Goal: Task Accomplishment & Management: Complete application form

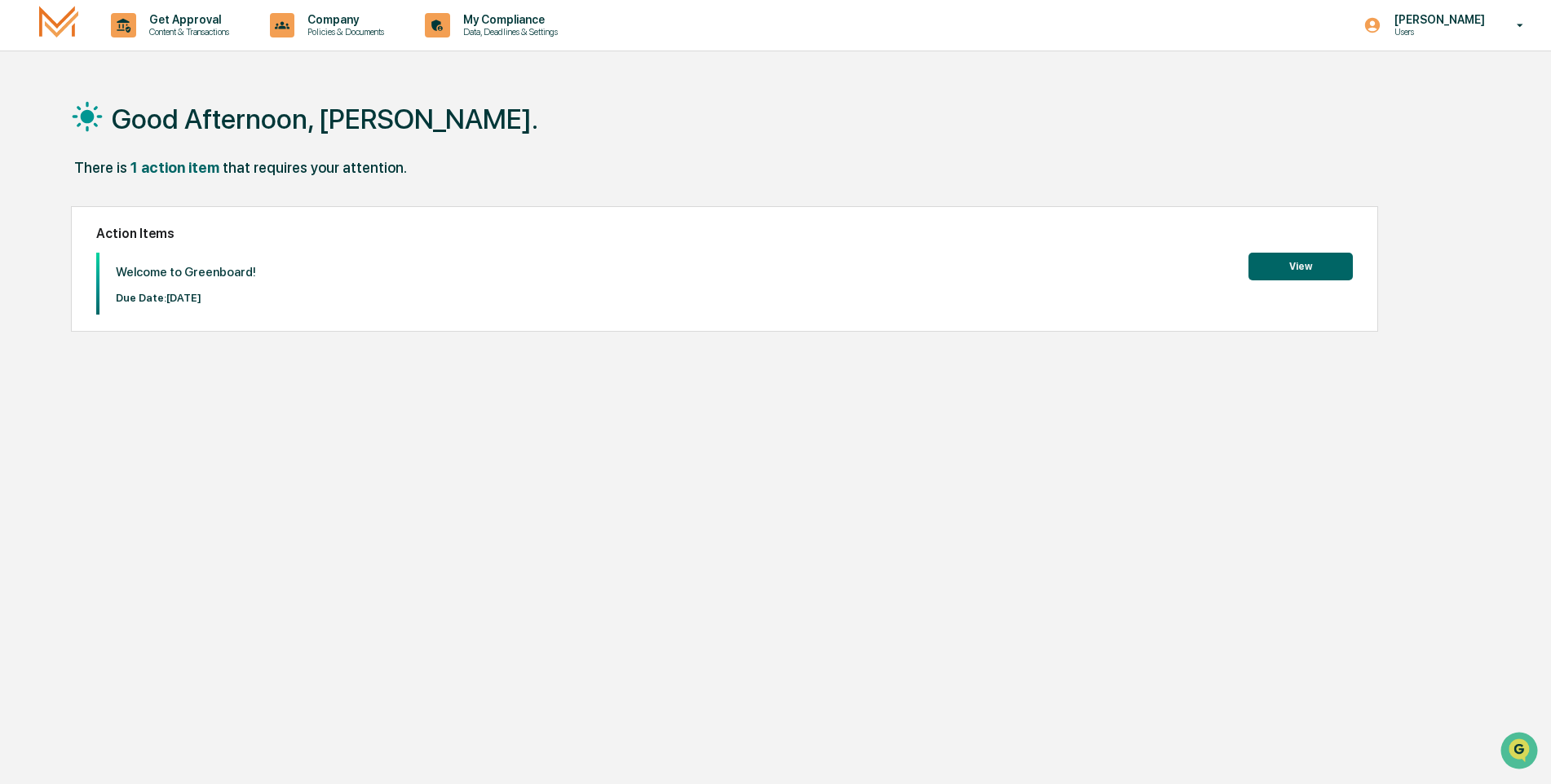
click at [1305, 262] on button "View" at bounding box center [1300, 266] width 104 height 28
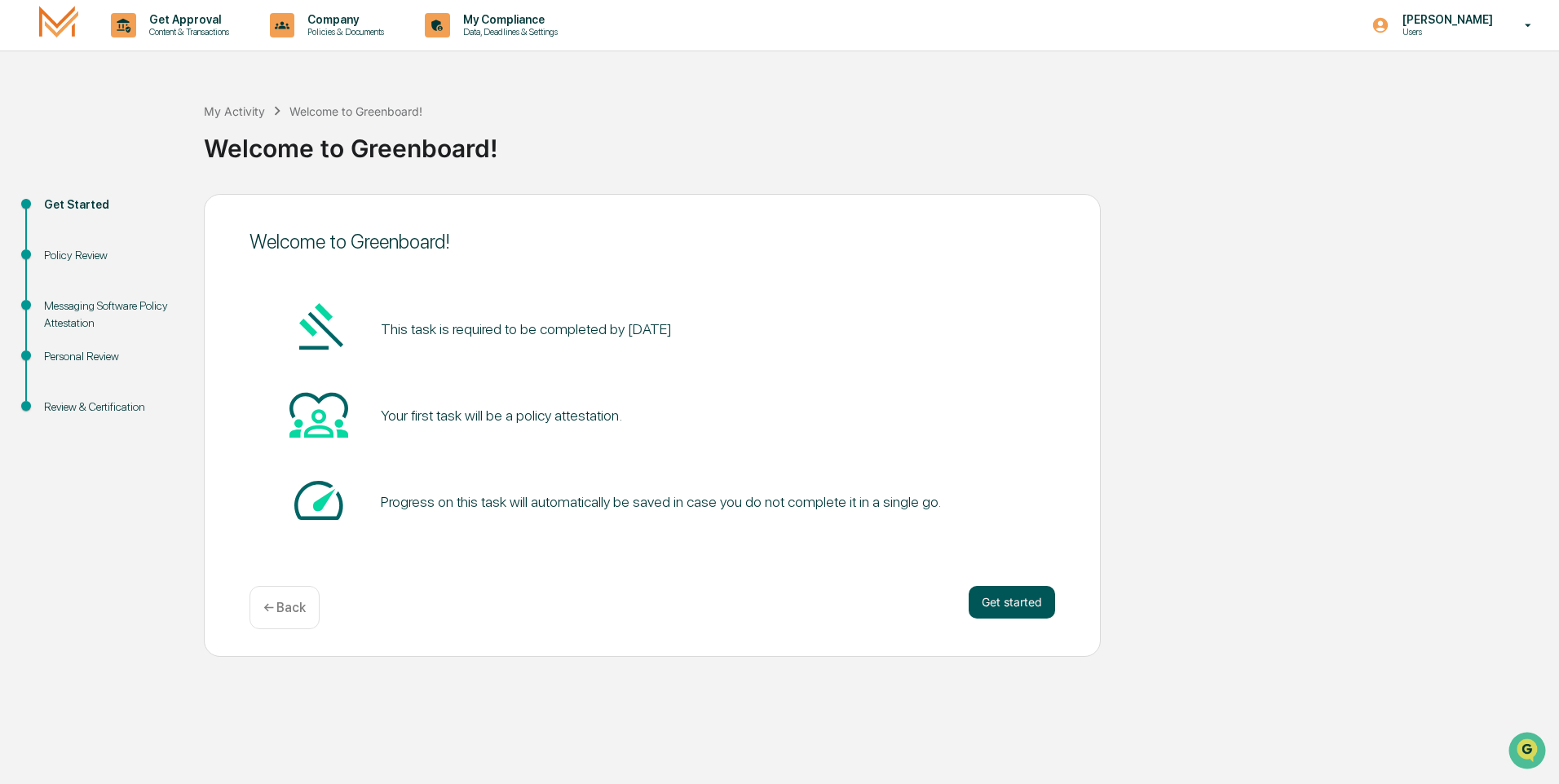
click at [1023, 604] on button "Get started" at bounding box center [1012, 603] width 87 height 33
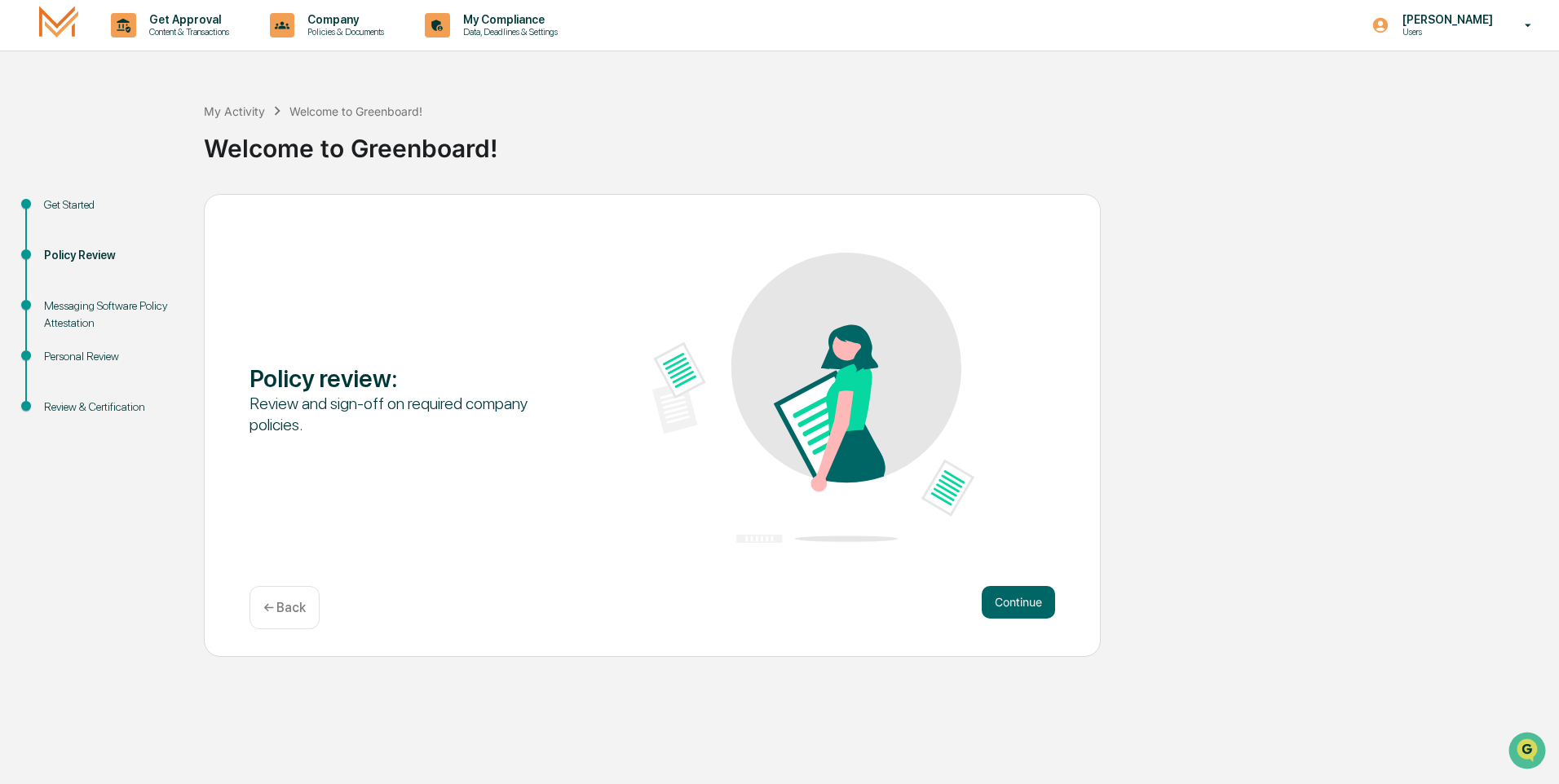
click at [1023, 604] on button "Continue" at bounding box center [1019, 603] width 74 height 33
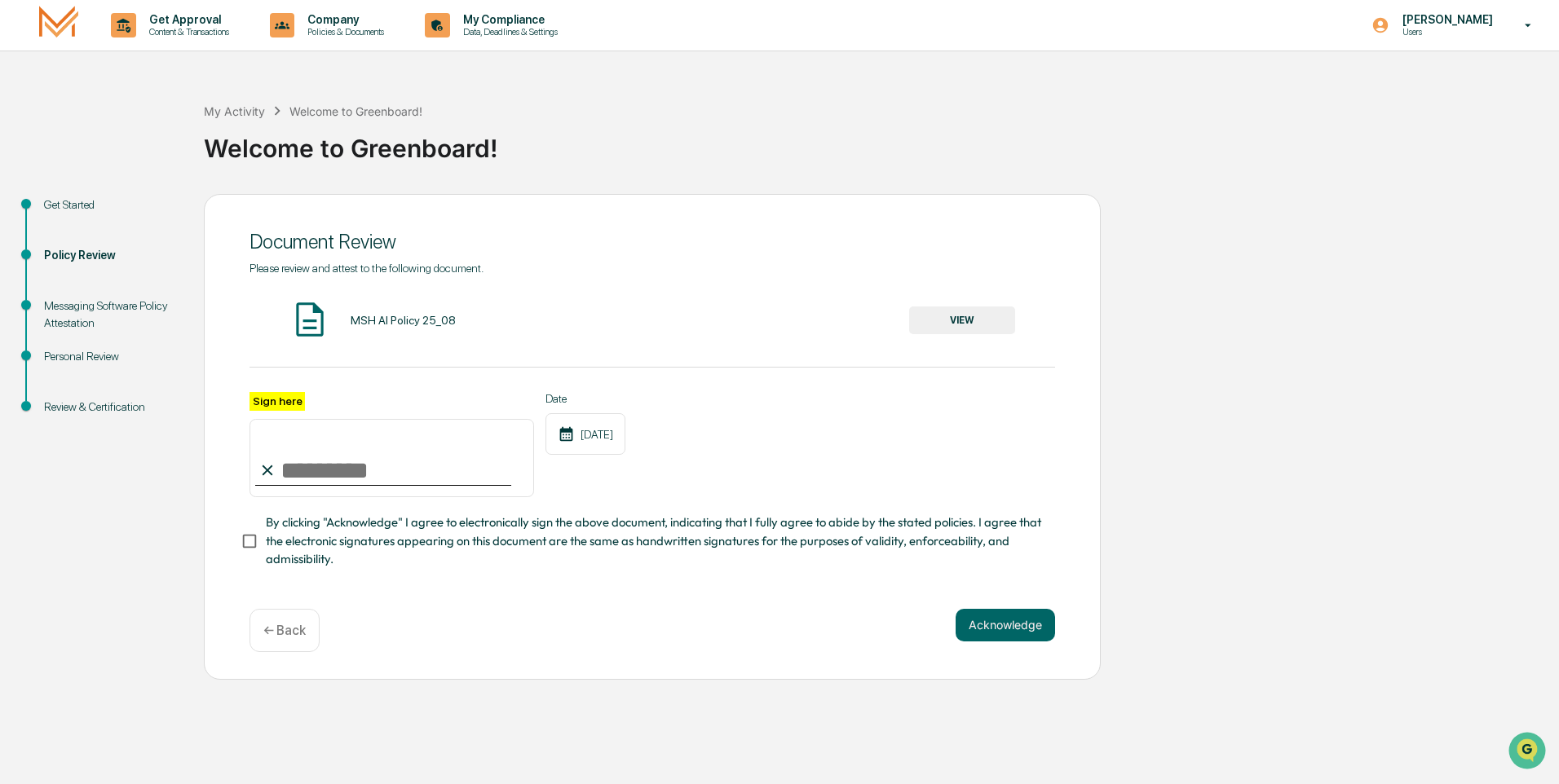
click at [963, 323] on button "VIEW" at bounding box center [962, 320] width 106 height 28
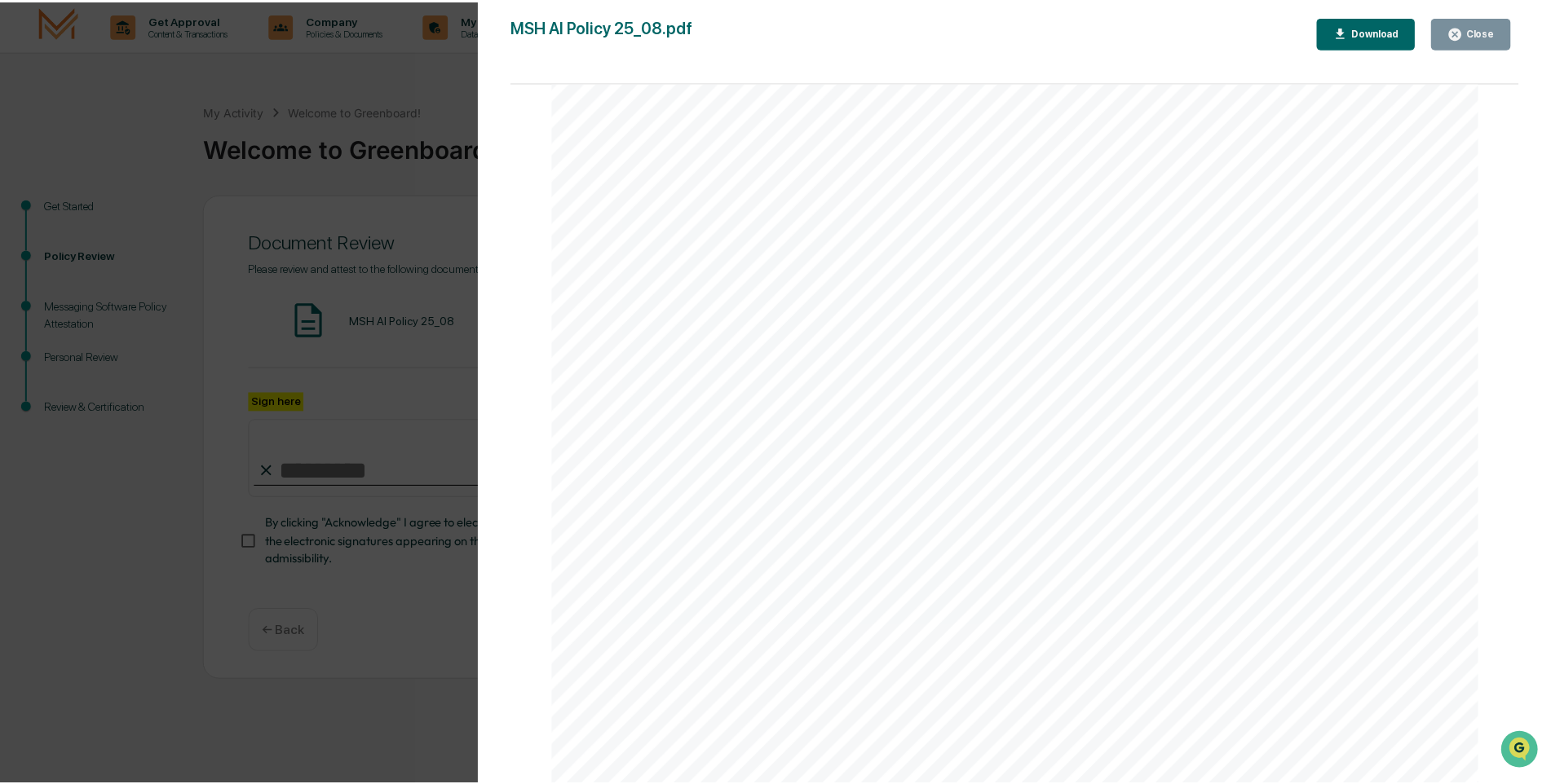
scroll to position [3058, 0]
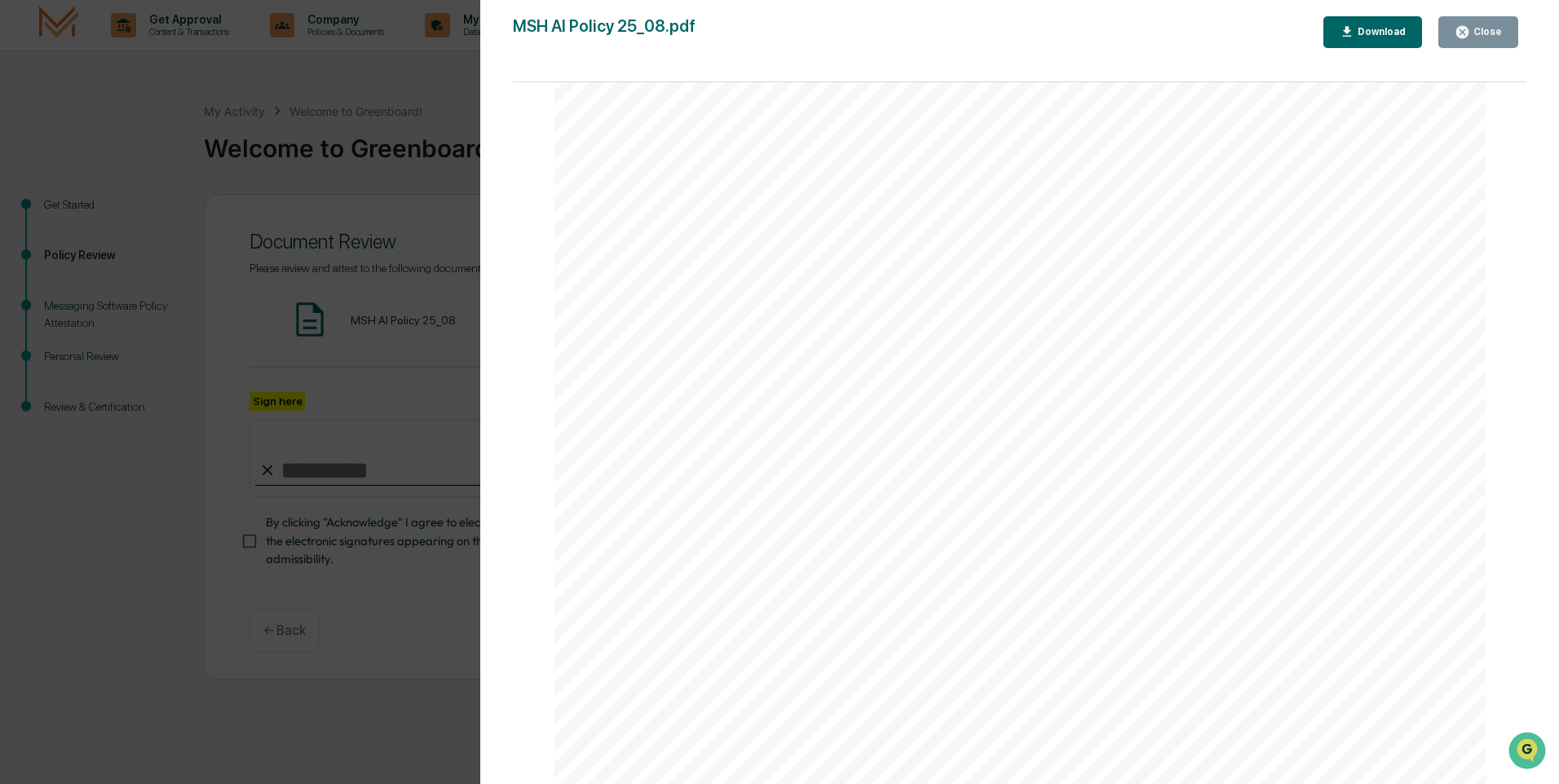
click at [1477, 32] on div "Close" at bounding box center [1486, 31] width 32 height 11
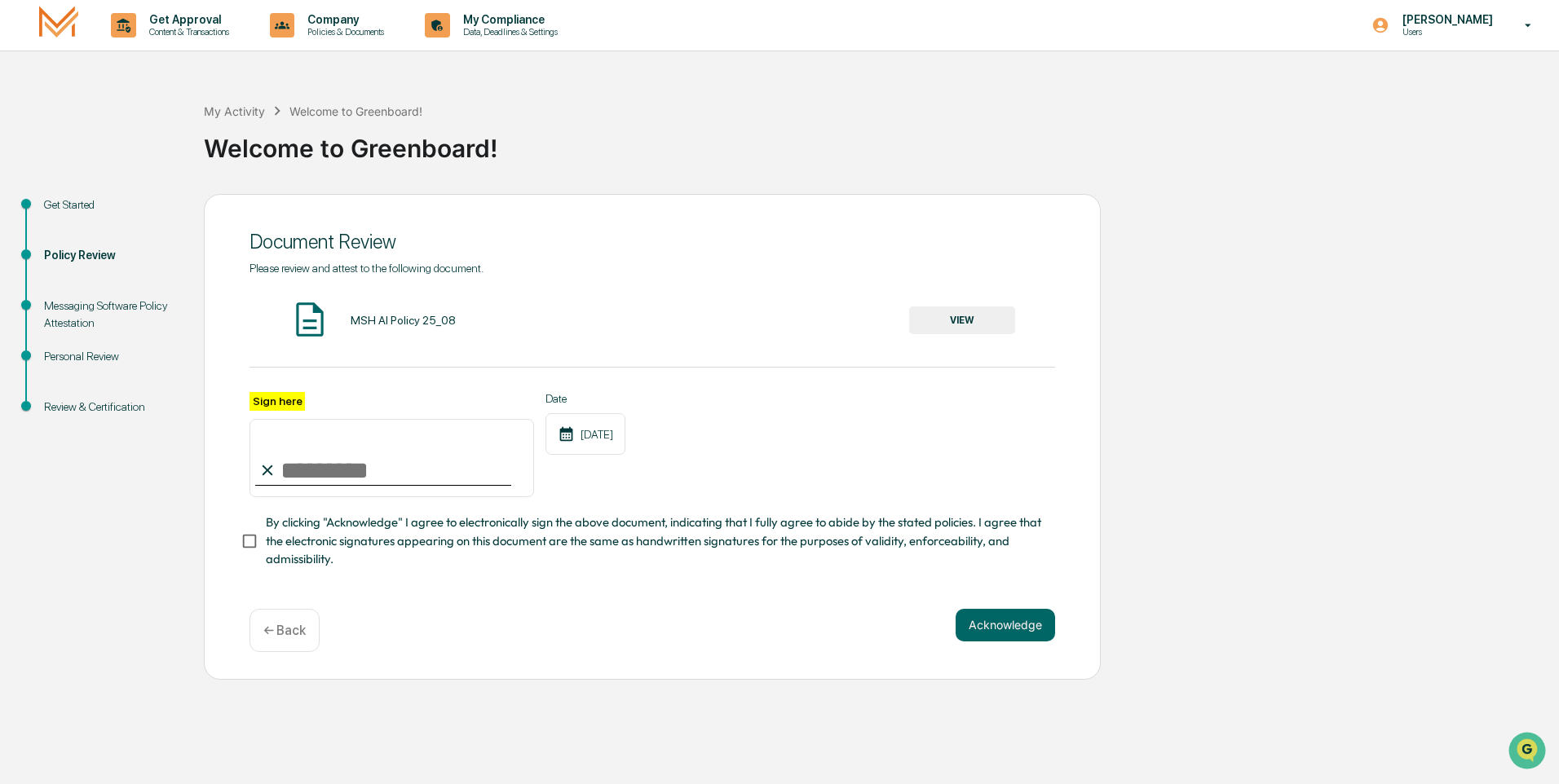
drag, startPoint x: 278, startPoint y: 476, endPoint x: 285, endPoint y: 438, distance: 38.6
click at [285, 438] on input "Sign here" at bounding box center [392, 458] width 285 height 78
type input "**********"
click at [999, 631] on button "Acknowledge" at bounding box center [1005, 625] width 100 height 33
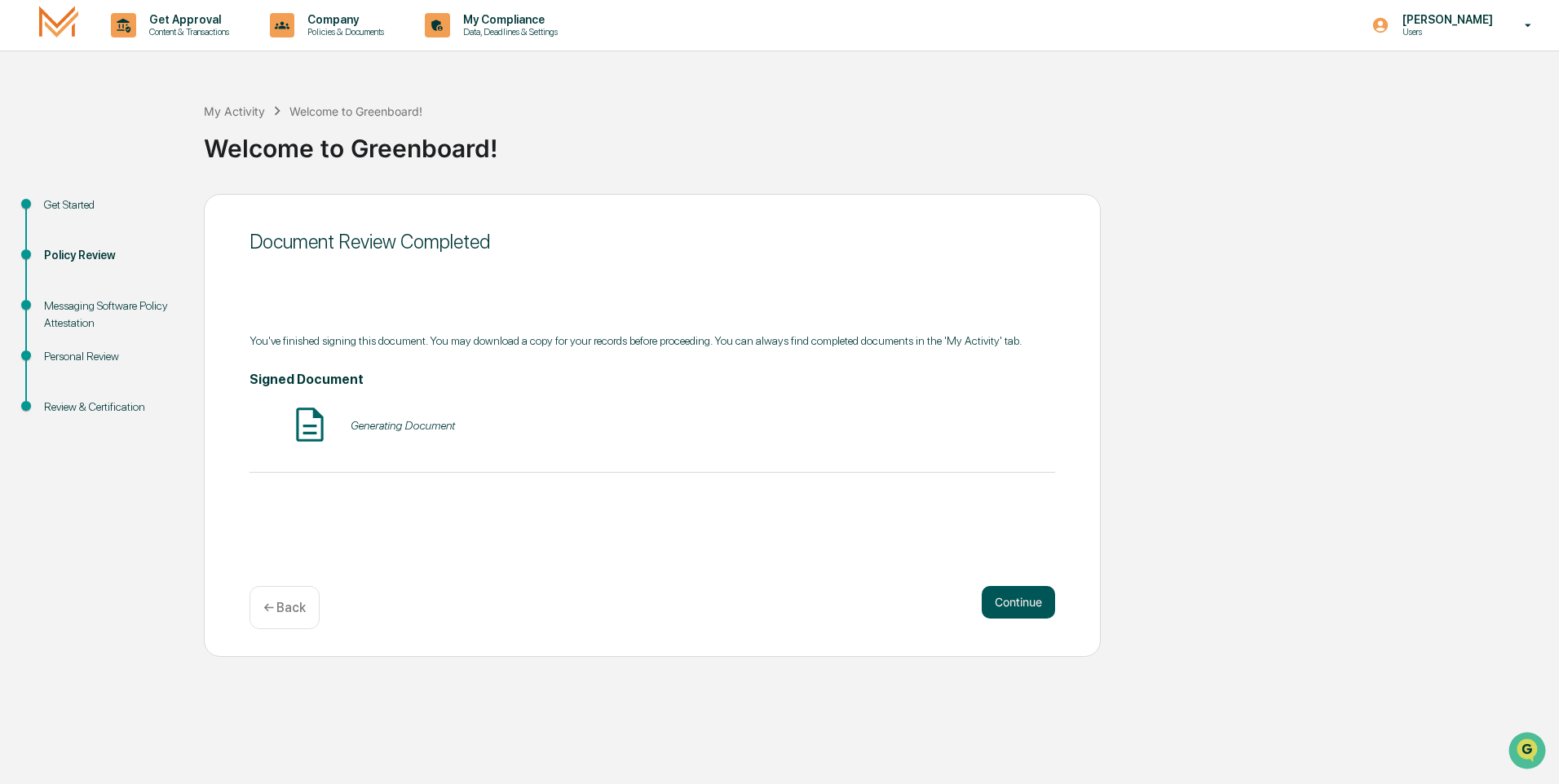
click at [1014, 604] on button "Continue" at bounding box center [1019, 603] width 74 height 33
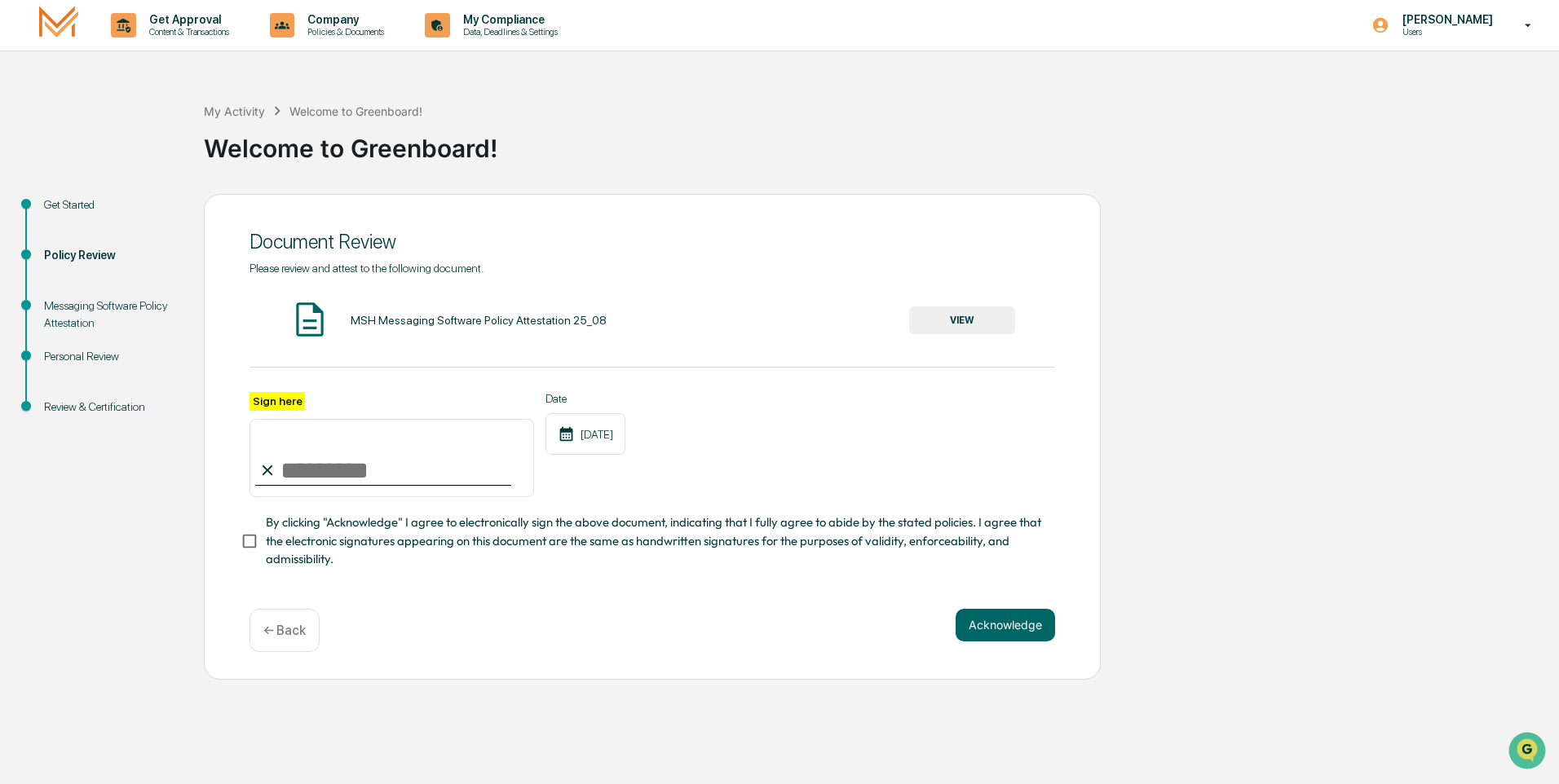
click at [280, 480] on input "Sign here" at bounding box center [392, 458] width 285 height 78
type input "**********"
click at [986, 620] on button "Acknowledge" at bounding box center [1005, 625] width 100 height 33
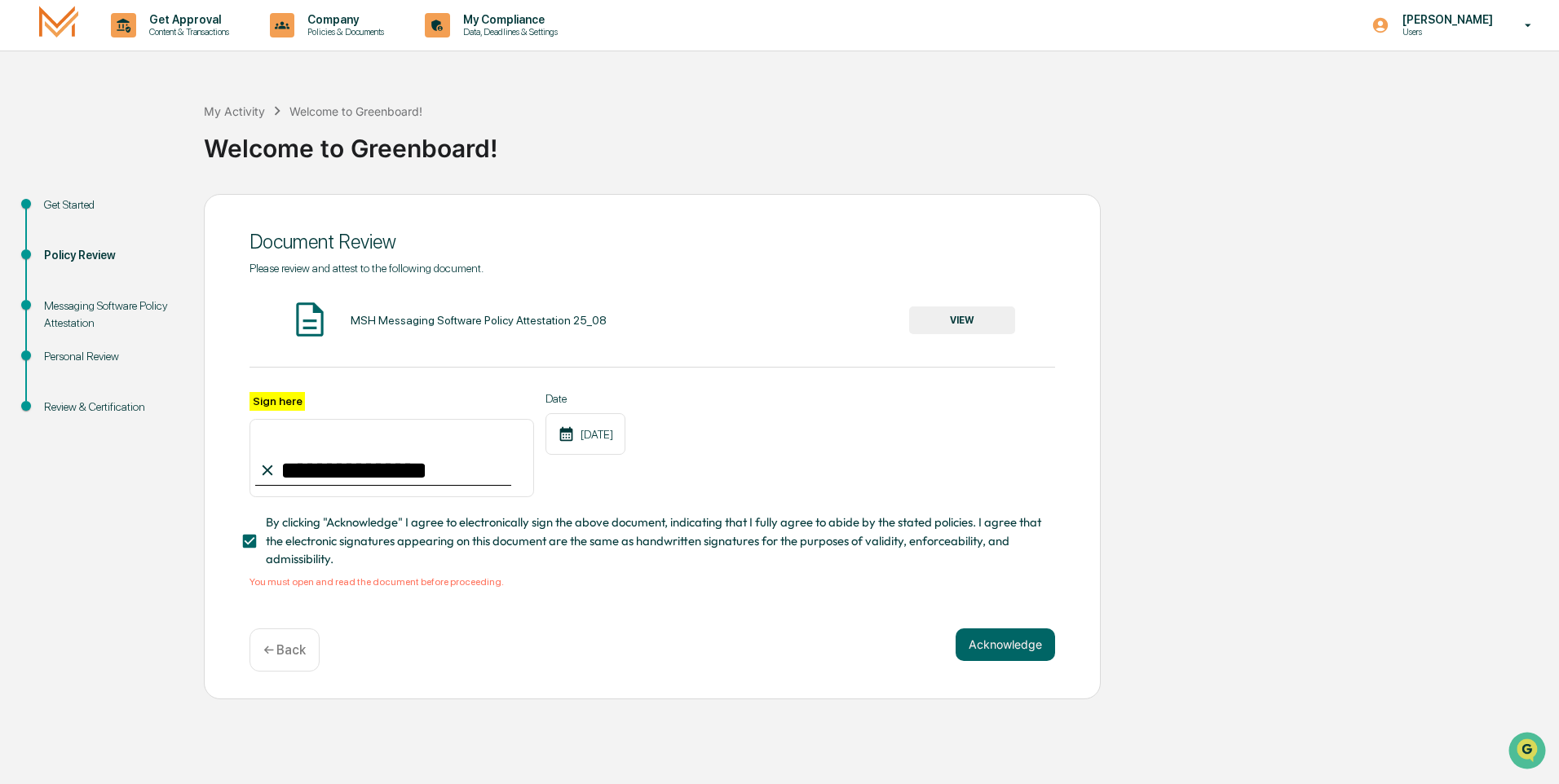
click at [956, 319] on button "VIEW" at bounding box center [962, 320] width 106 height 28
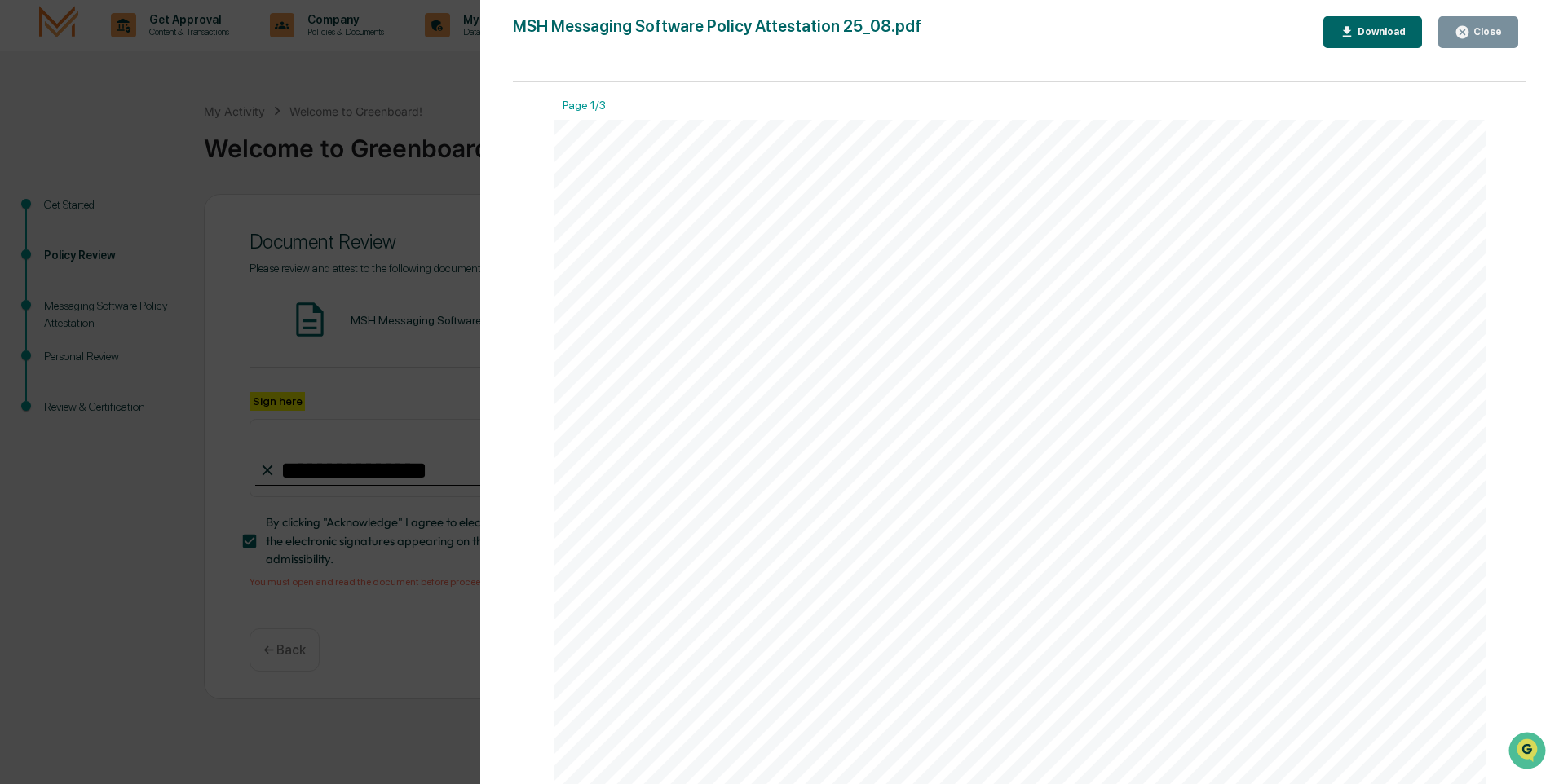
click at [1488, 30] on div "Close" at bounding box center [1486, 31] width 32 height 11
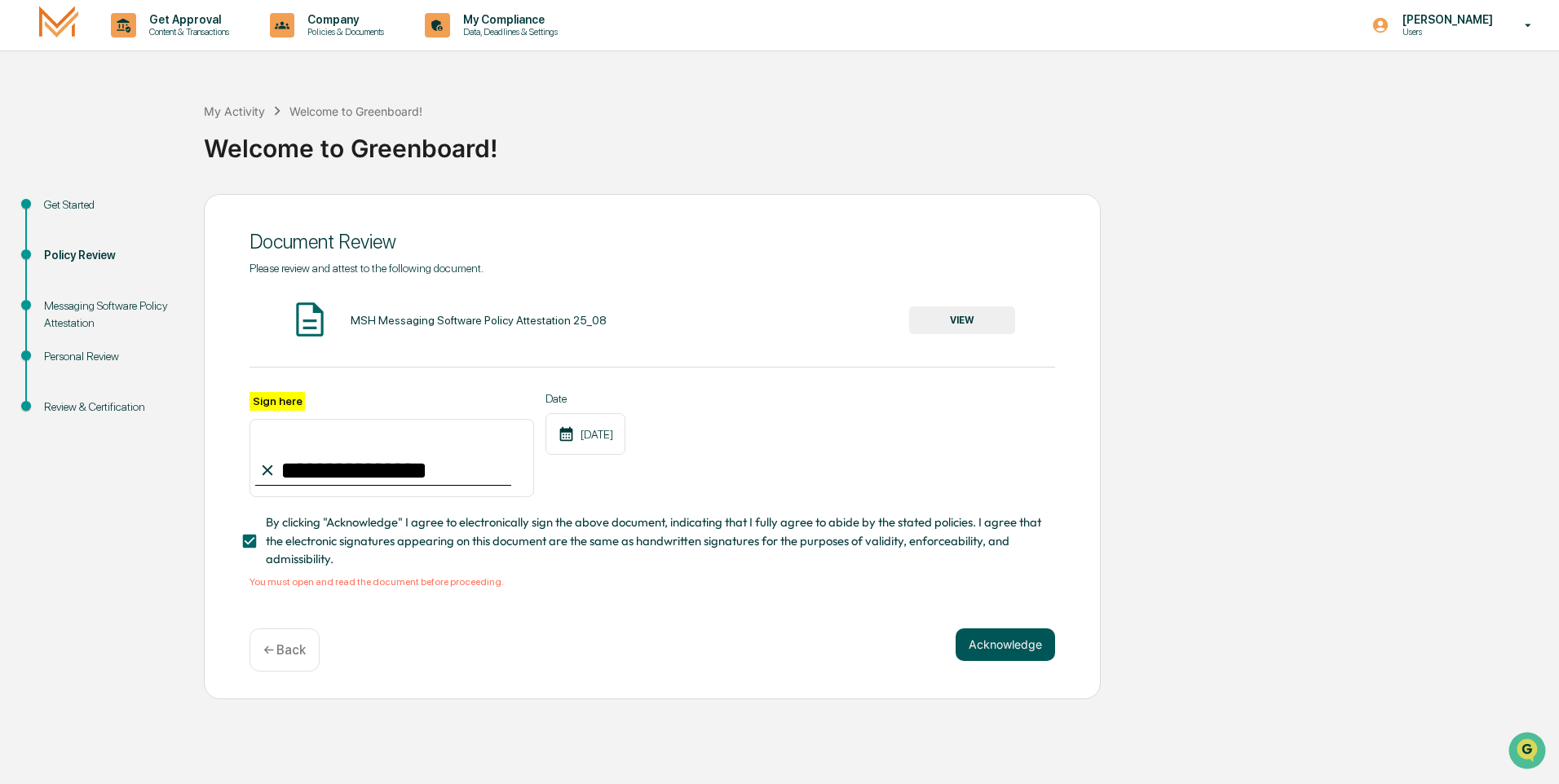
click at [1010, 651] on button "Acknowledge" at bounding box center [1005, 645] width 100 height 33
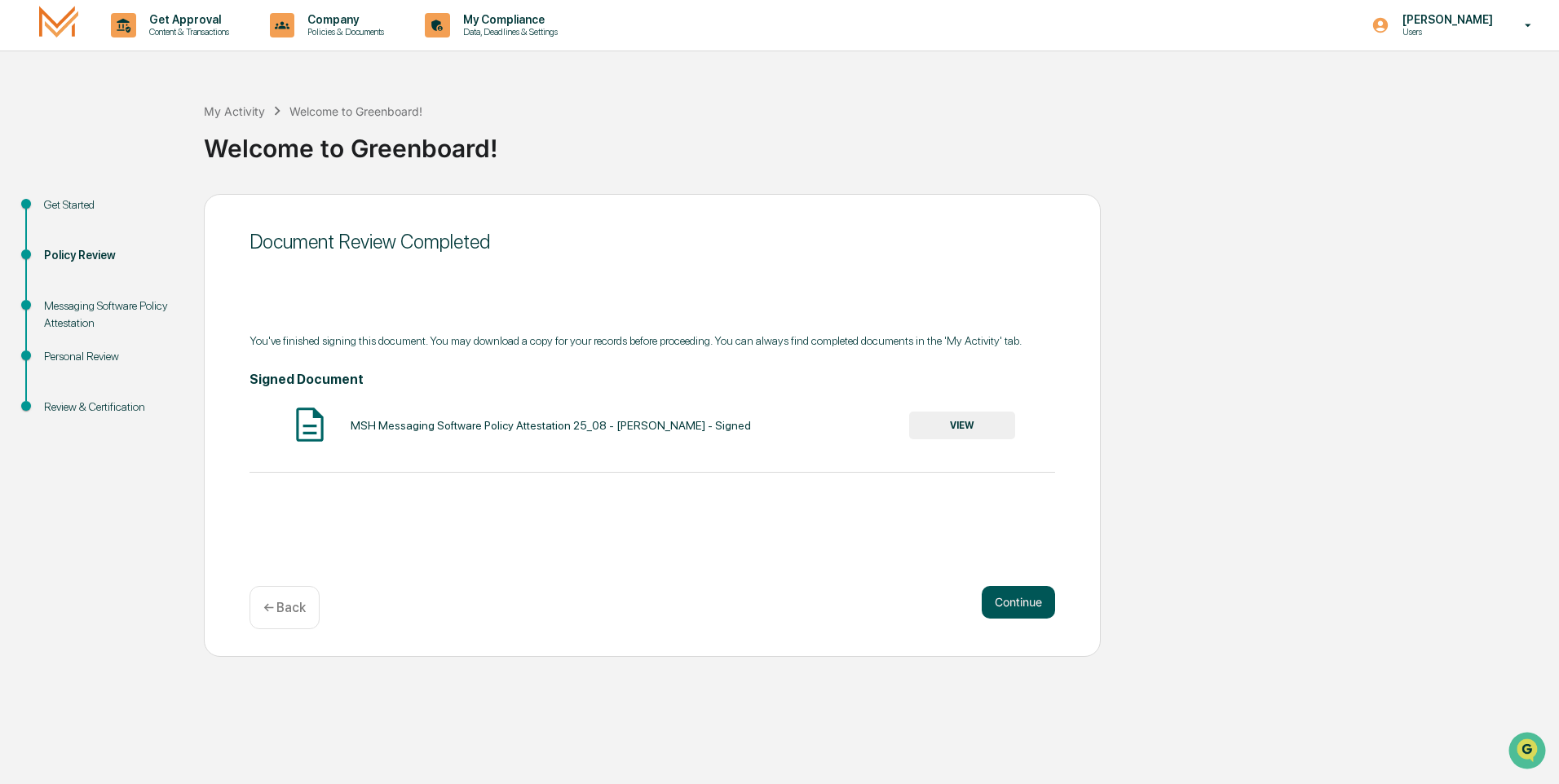
click at [1010, 602] on button "Continue" at bounding box center [1019, 603] width 74 height 33
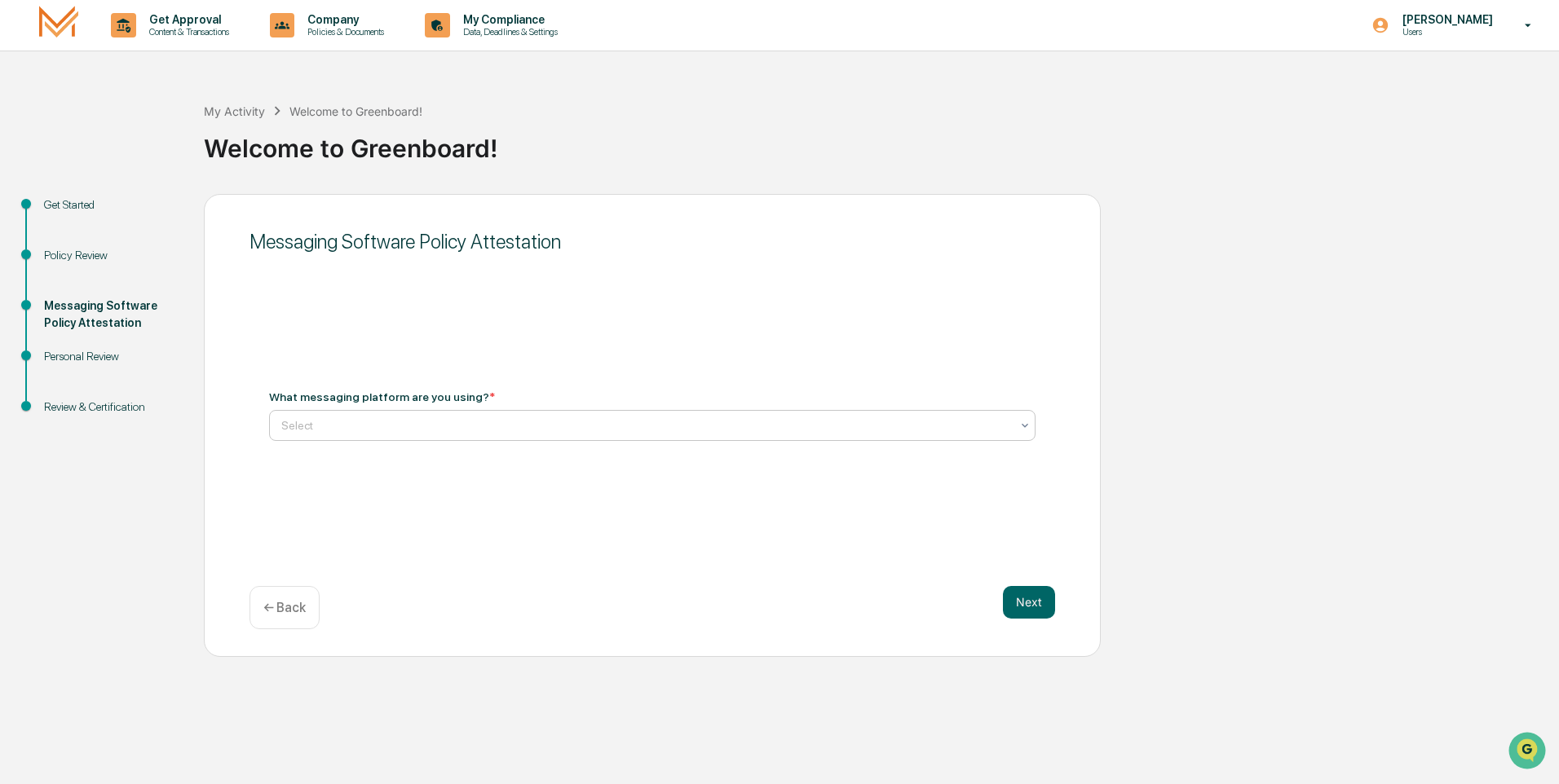
click at [396, 428] on div at bounding box center [645, 425] width 729 height 16
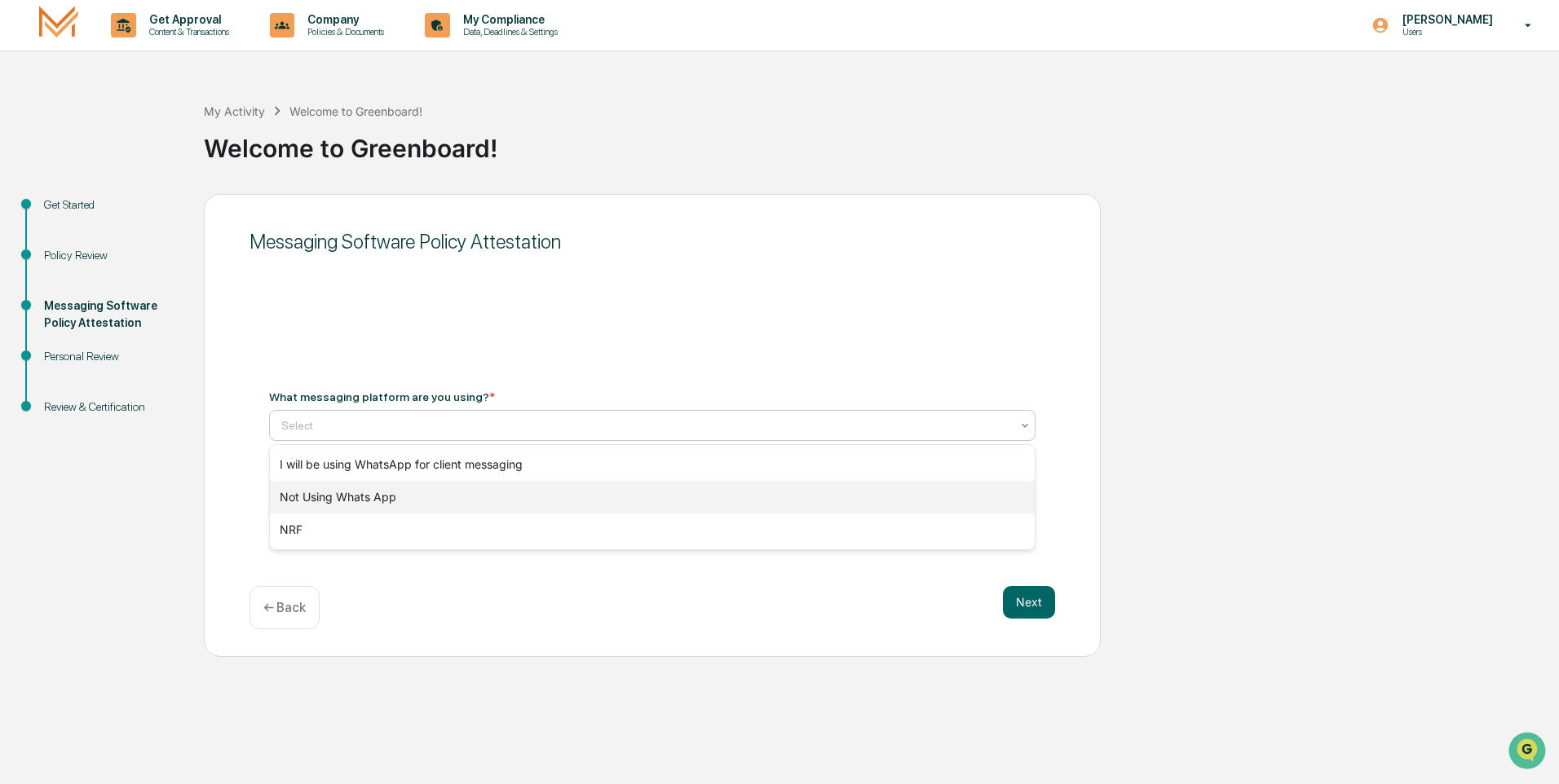
click at [344, 493] on div "Not Using Whats App" at bounding box center [652, 498] width 765 height 33
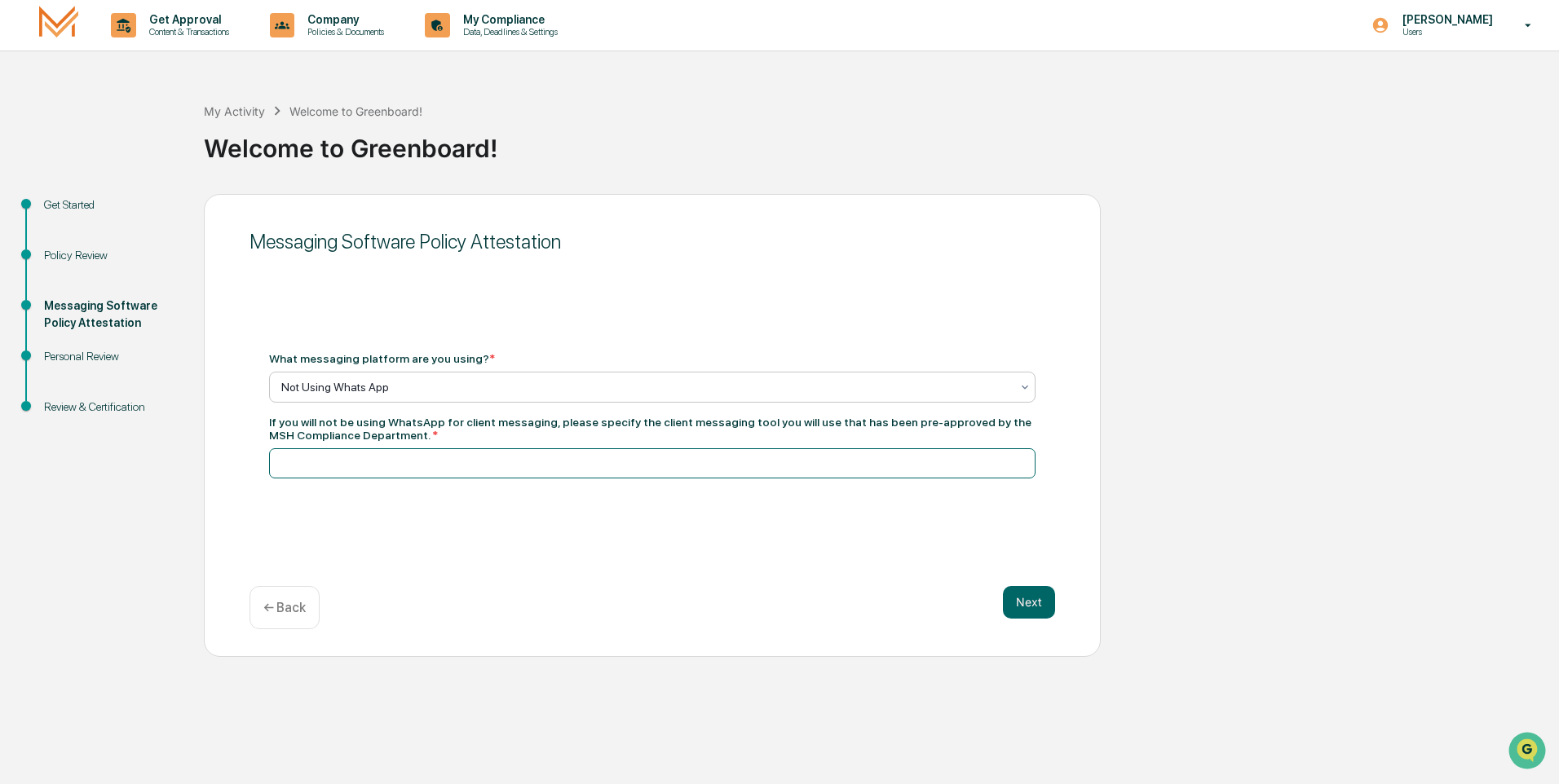
click at [346, 458] on input at bounding box center [652, 463] width 767 height 30
type input "*****"
click at [1032, 605] on button "Next" at bounding box center [1029, 603] width 52 height 33
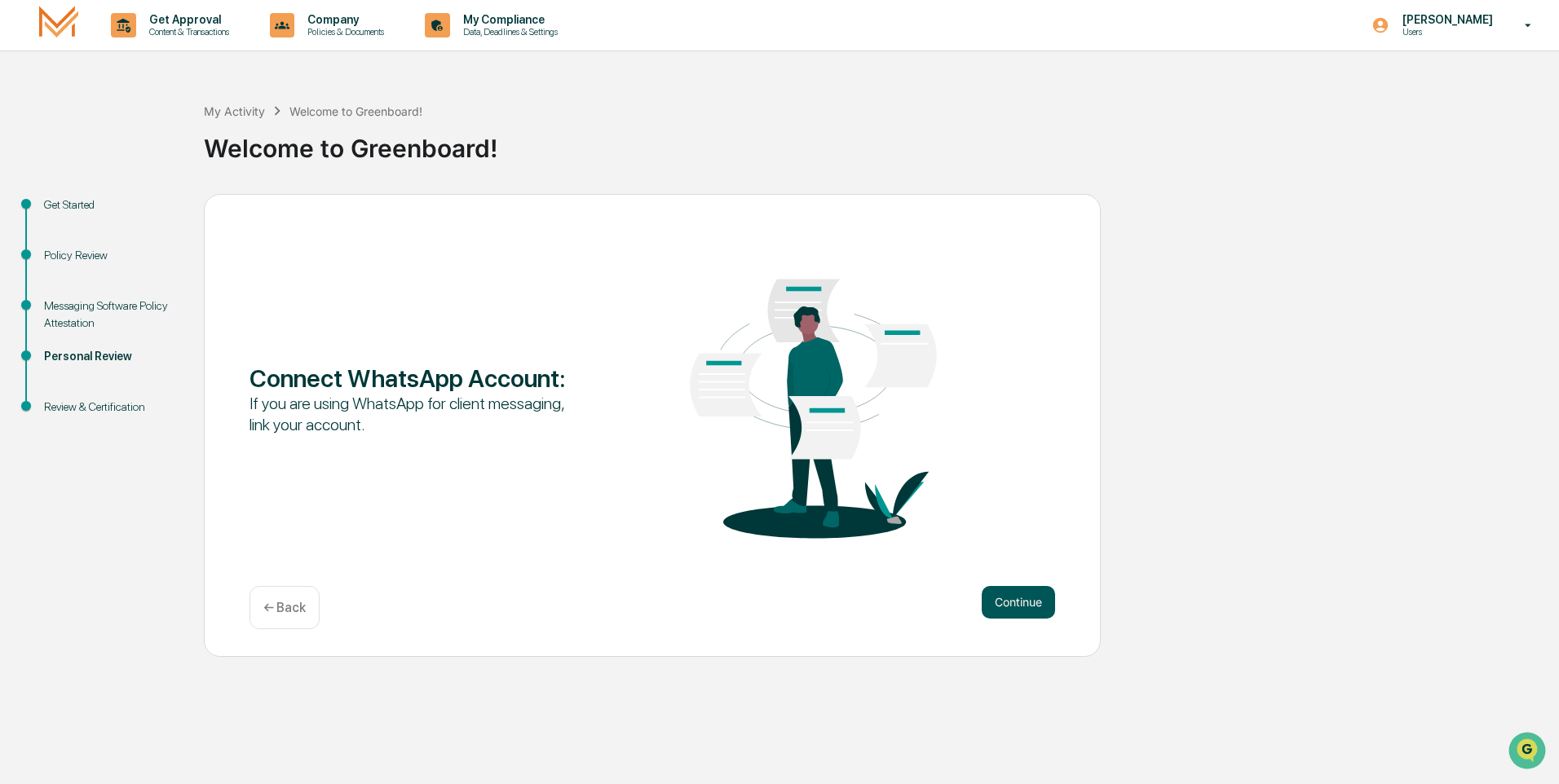
click at [1018, 602] on button "Continue" at bounding box center [1019, 603] width 74 height 33
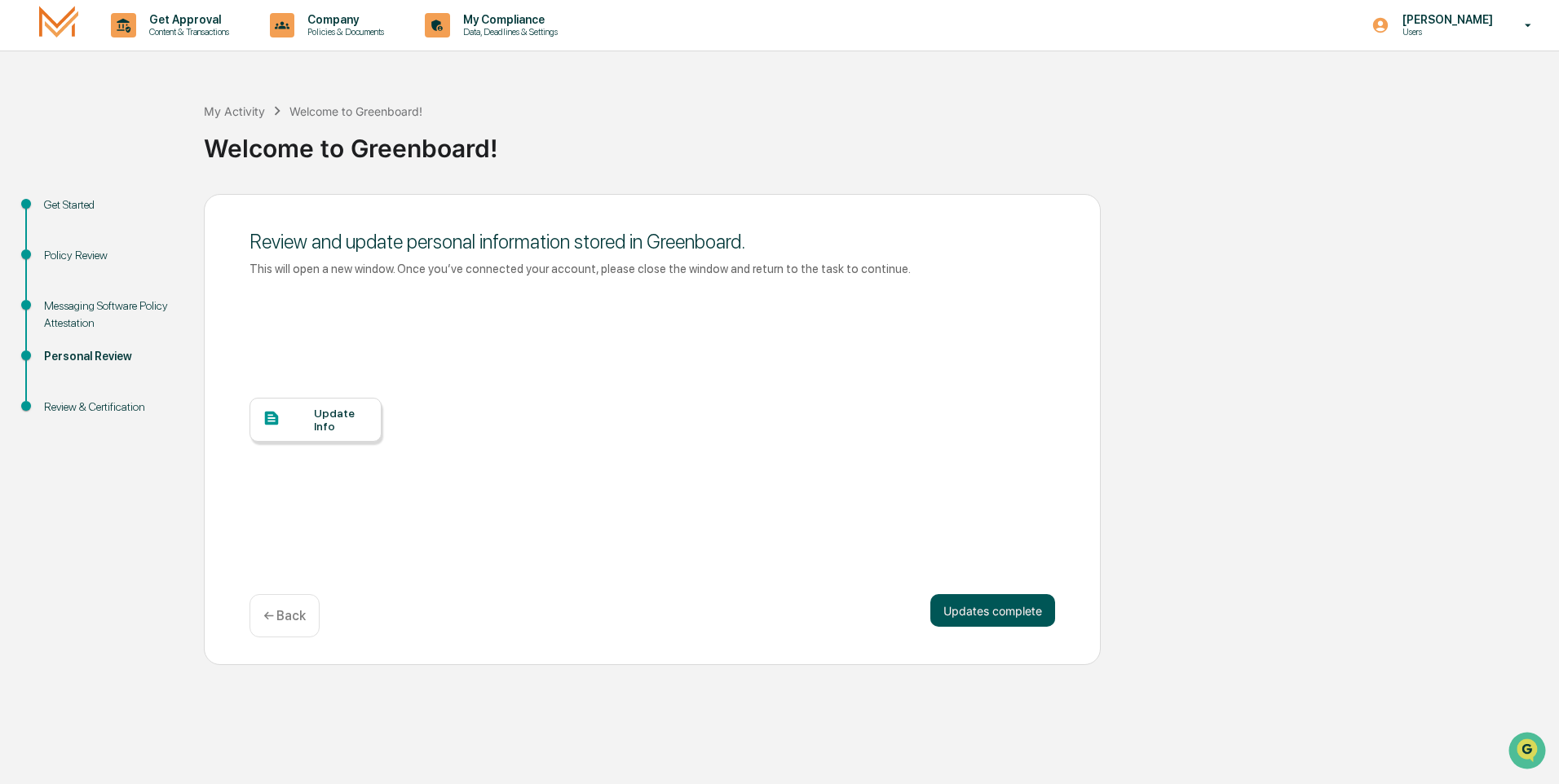
click at [987, 606] on button "Updates complete" at bounding box center [992, 611] width 125 height 33
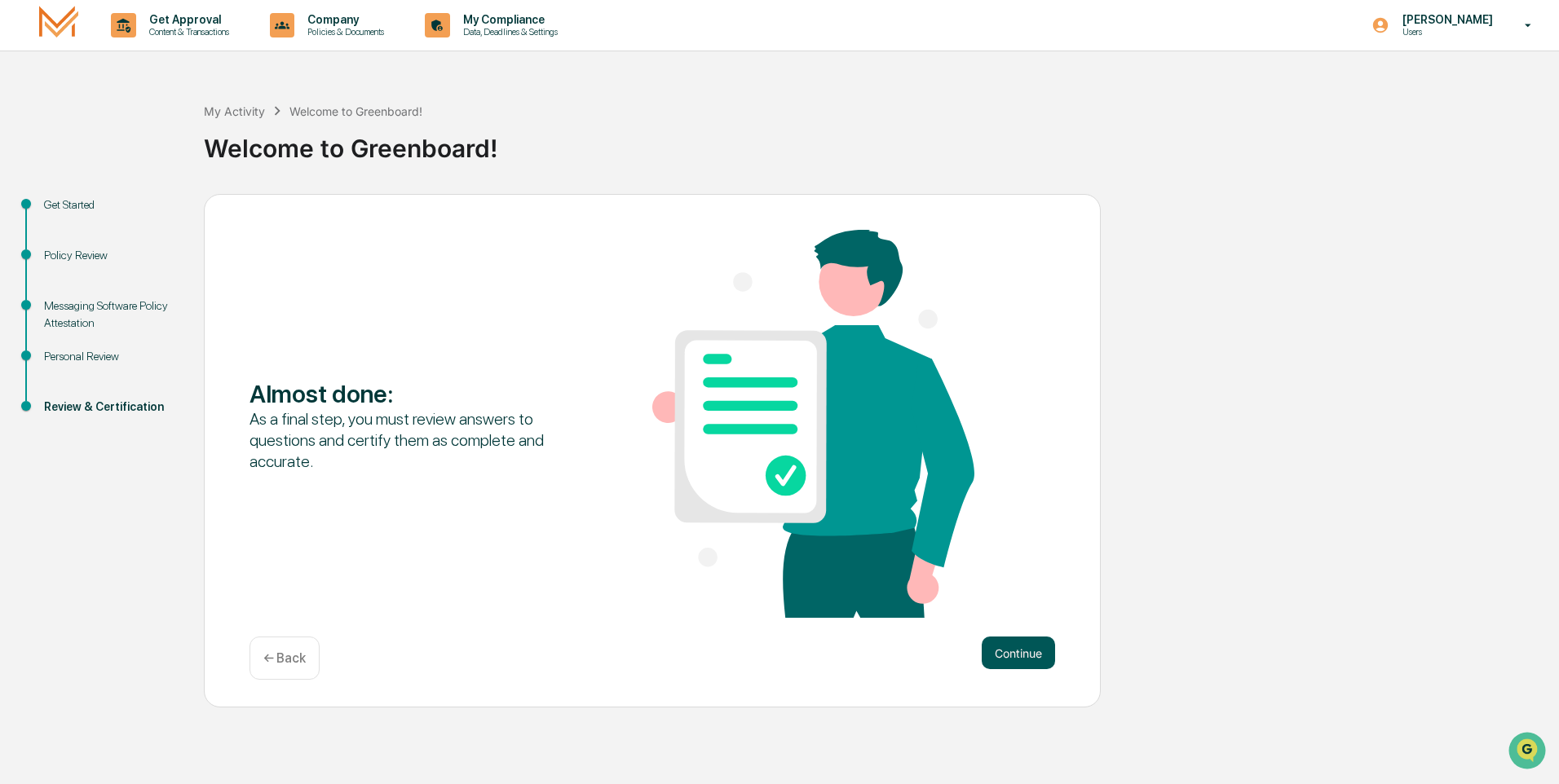
click at [1015, 655] on button "Continue" at bounding box center [1019, 653] width 74 height 33
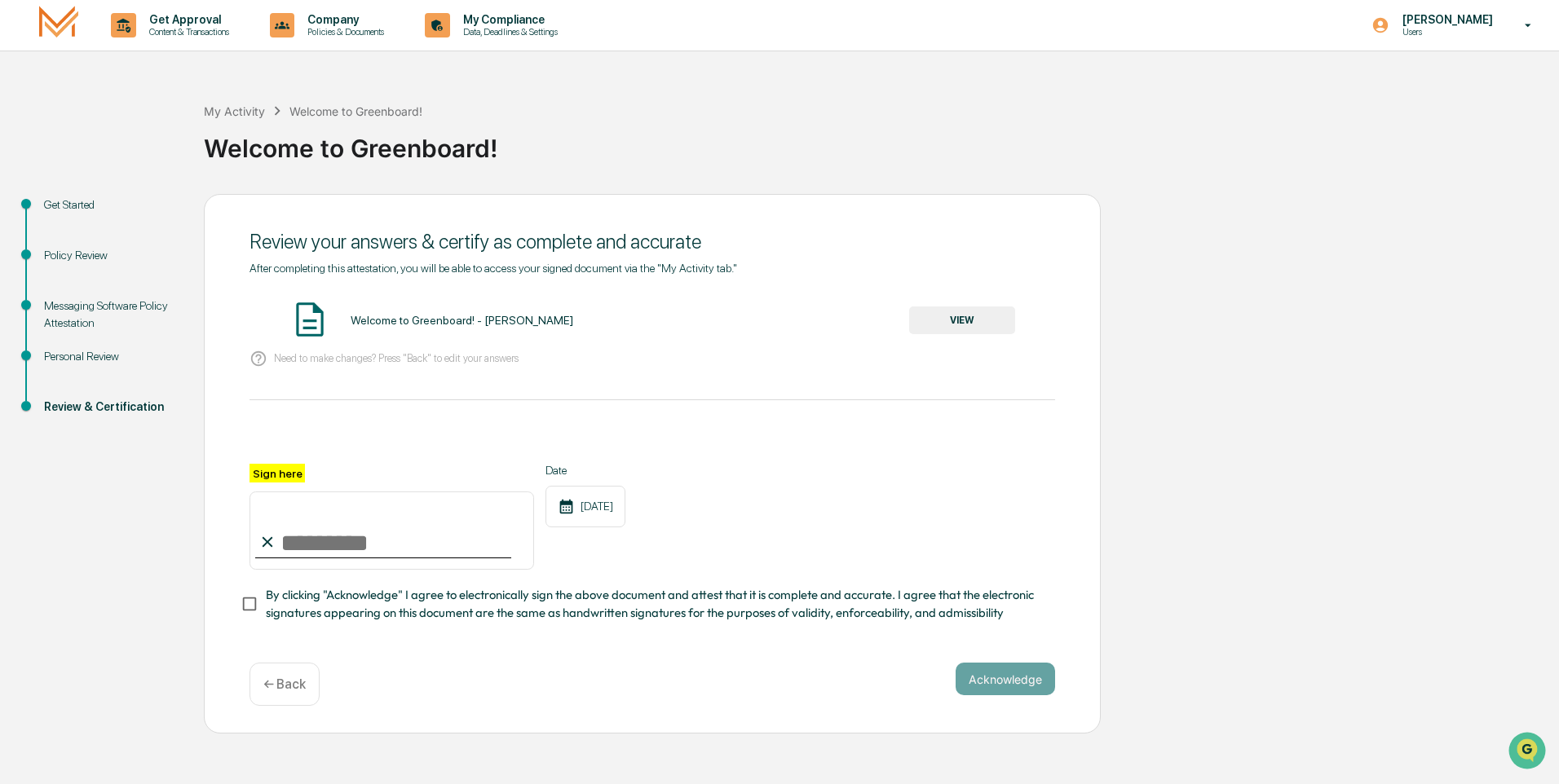
click at [962, 319] on button "VIEW" at bounding box center [962, 320] width 106 height 28
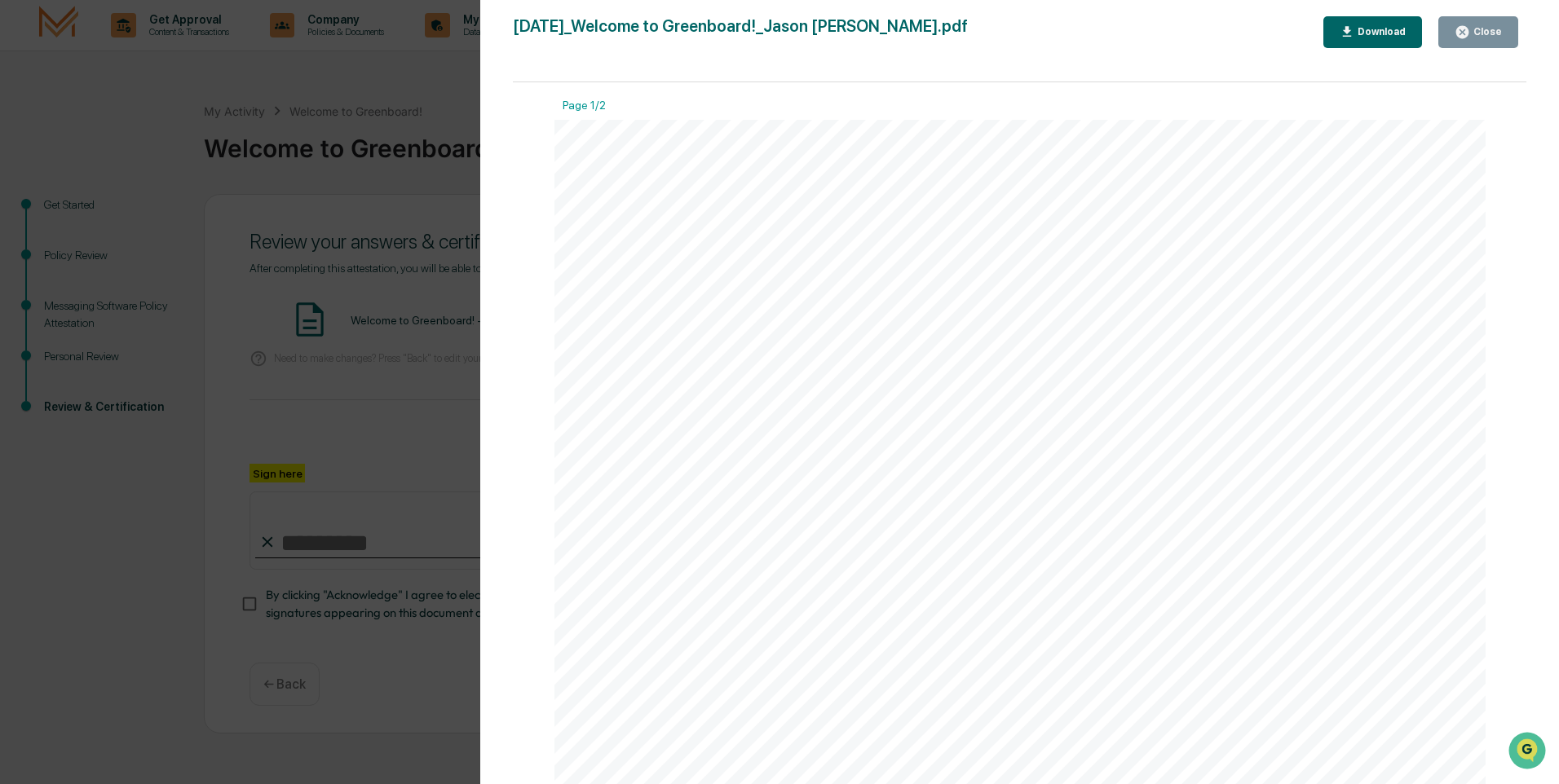
click at [1486, 32] on div "Close" at bounding box center [1486, 31] width 32 height 11
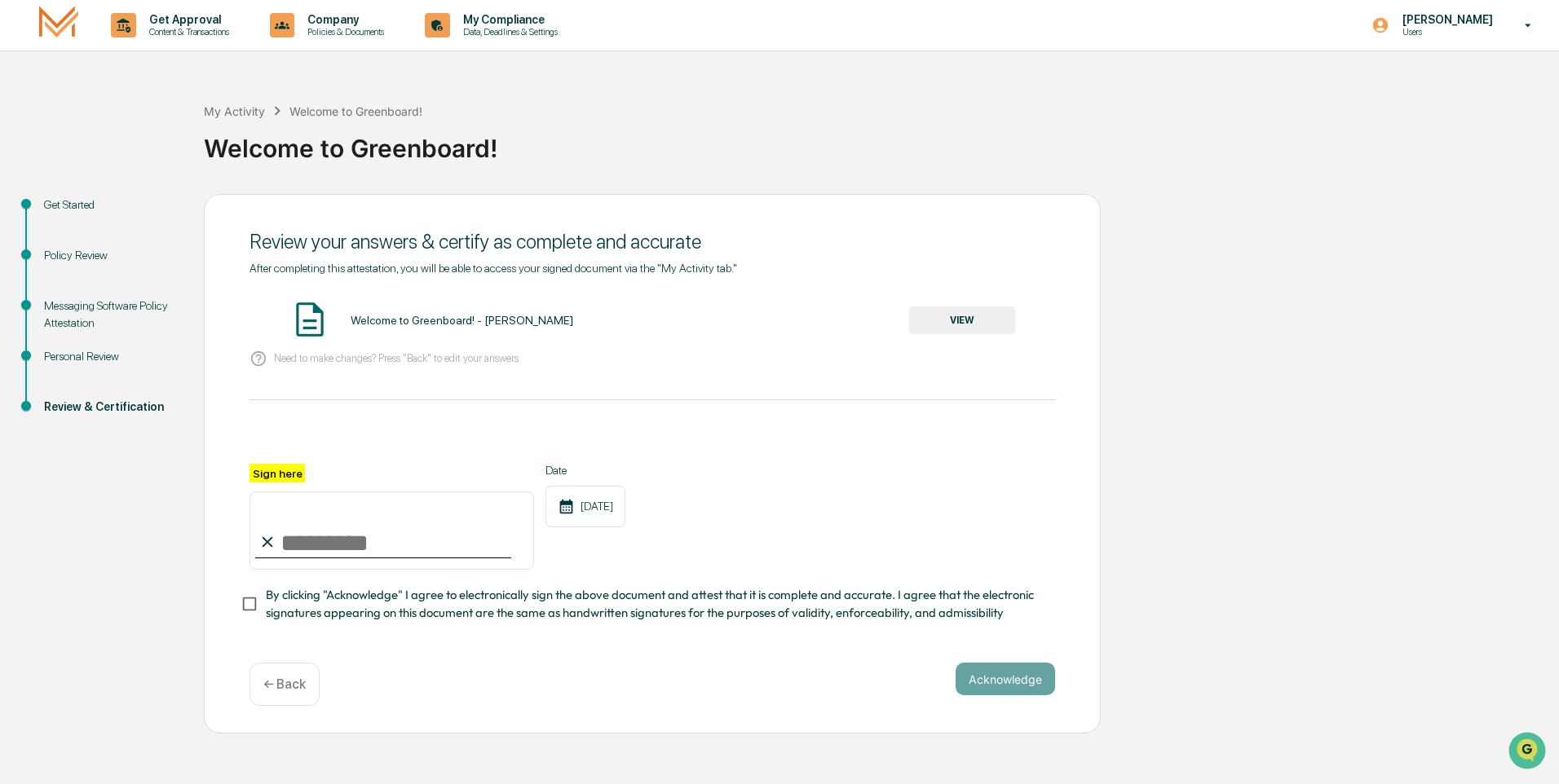
click at [280, 543] on input "Sign here" at bounding box center [392, 531] width 285 height 78
type input "**********"
click at [1000, 686] on button "Acknowledge" at bounding box center [1005, 679] width 100 height 33
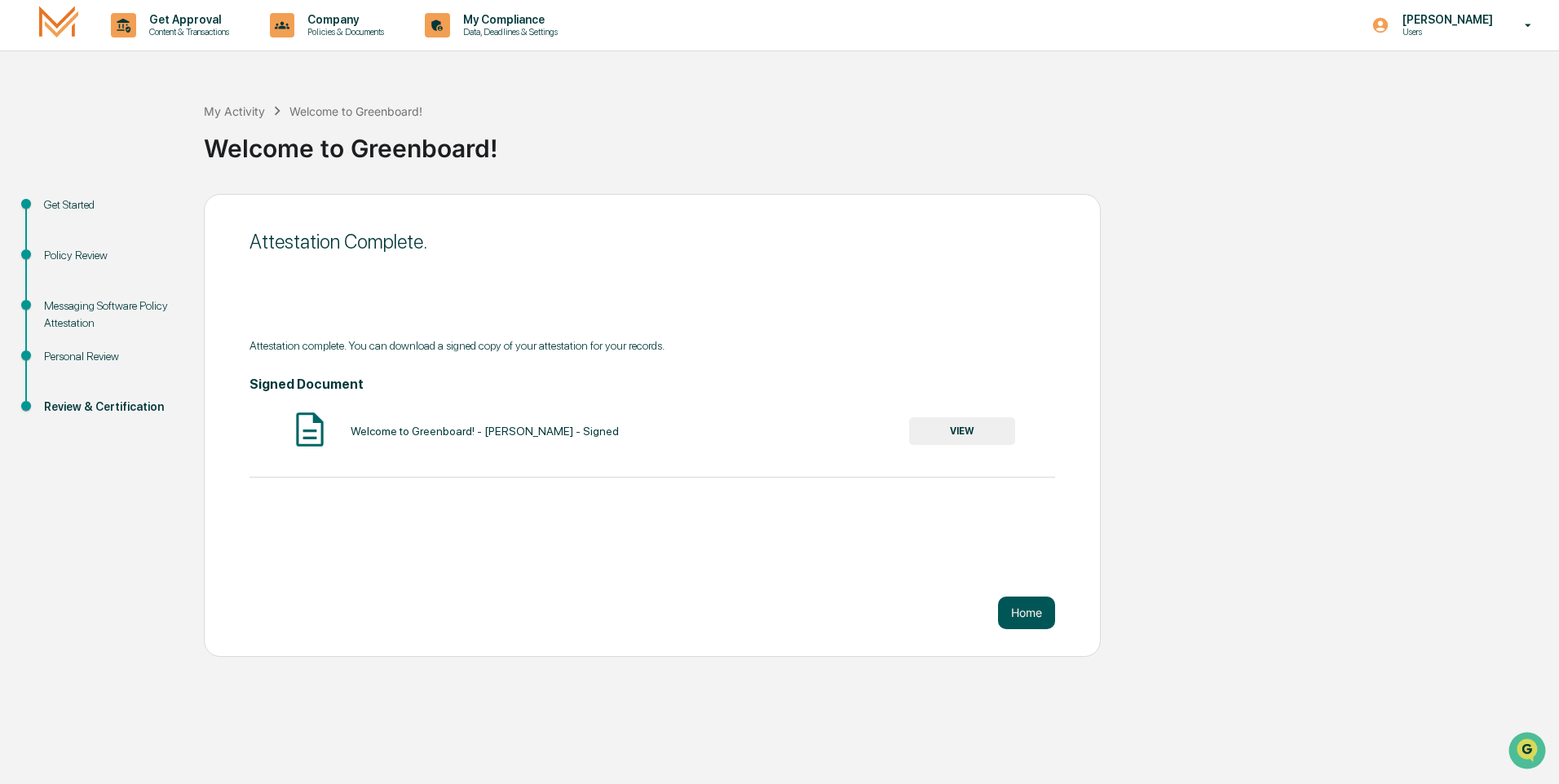
click at [1021, 611] on button "Home" at bounding box center [1027, 613] width 57 height 33
